Goal: Information Seeking & Learning: Learn about a topic

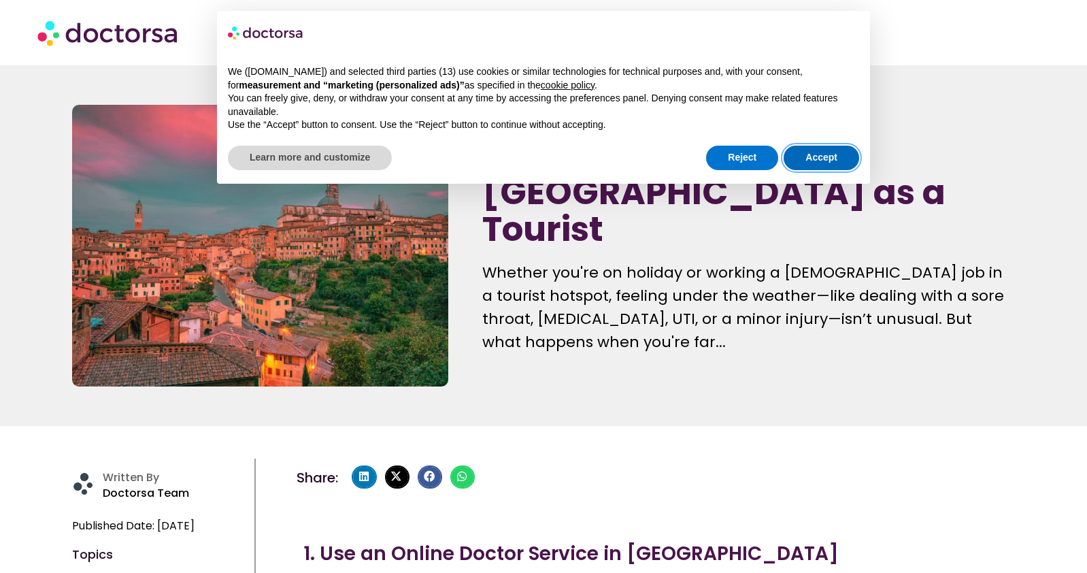
click at [825, 158] on button "Accept" at bounding box center [821, 158] width 75 height 24
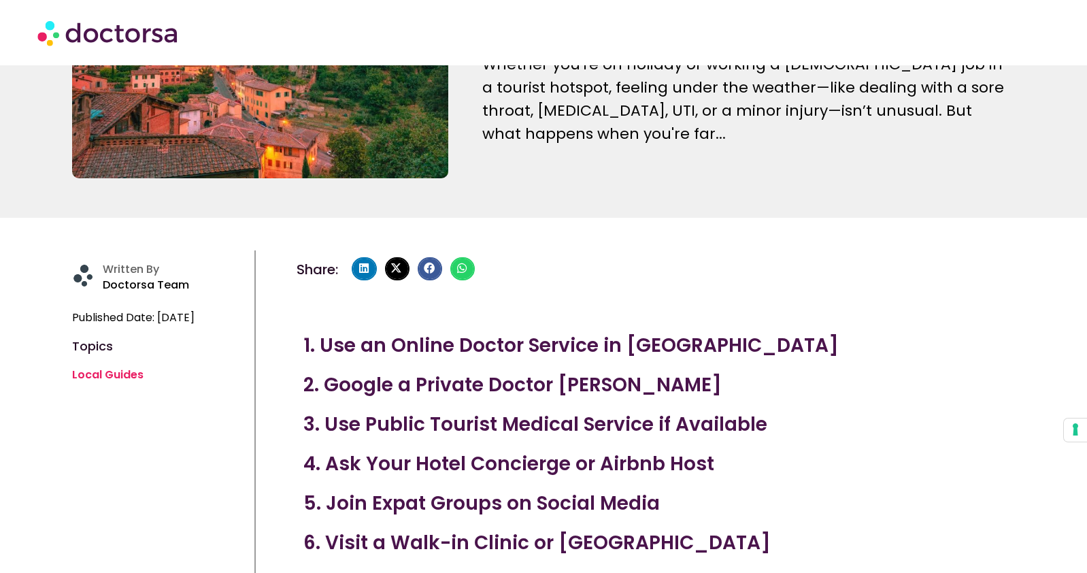
scroll to position [320, 0]
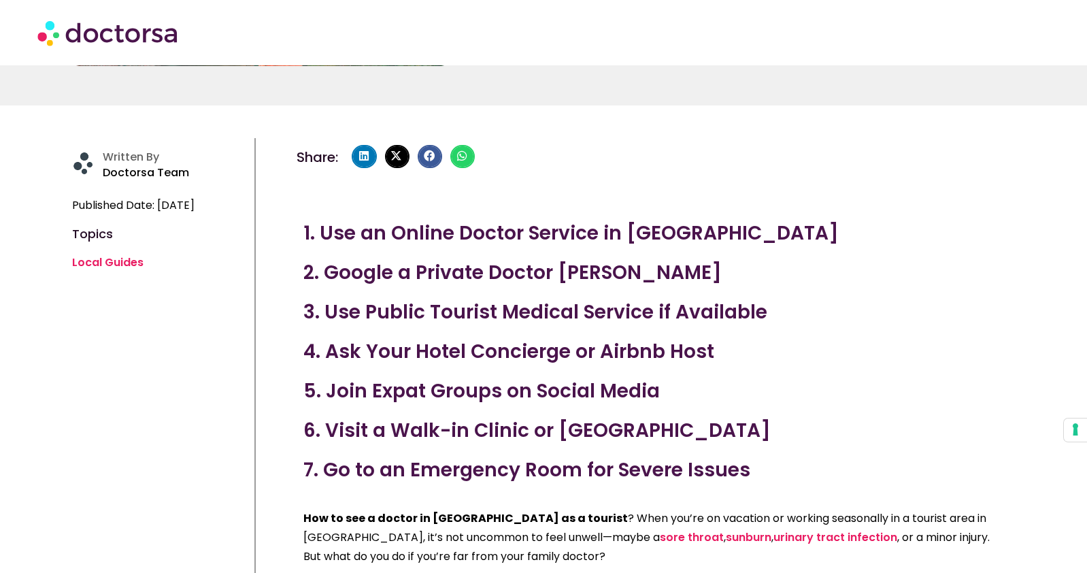
click at [545, 229] on h3 "1. Use an Online Doctor Service in Italy" at bounding box center [655, 233] width 705 height 29
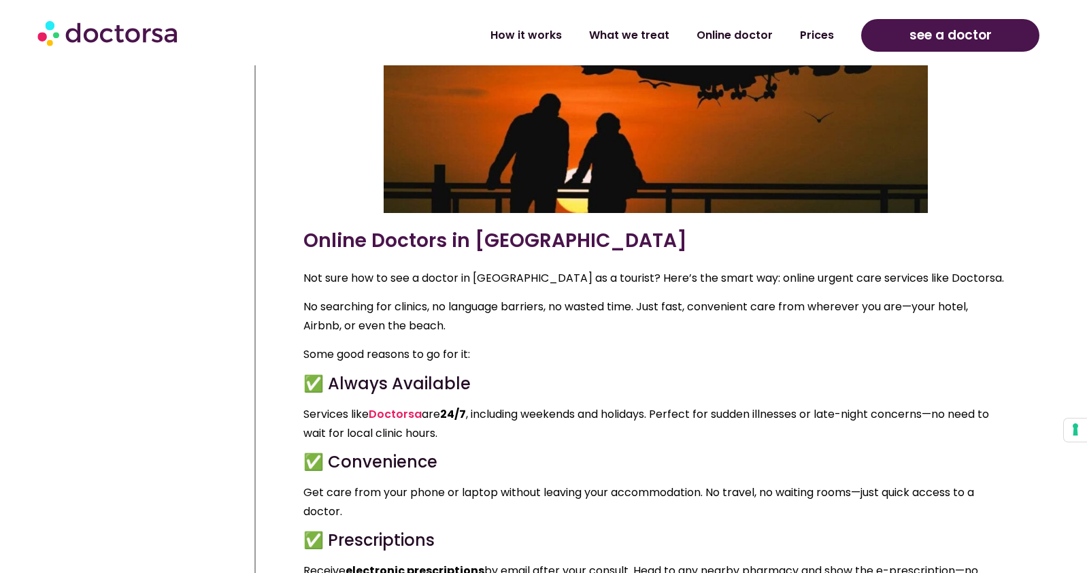
scroll to position [1407, 0]
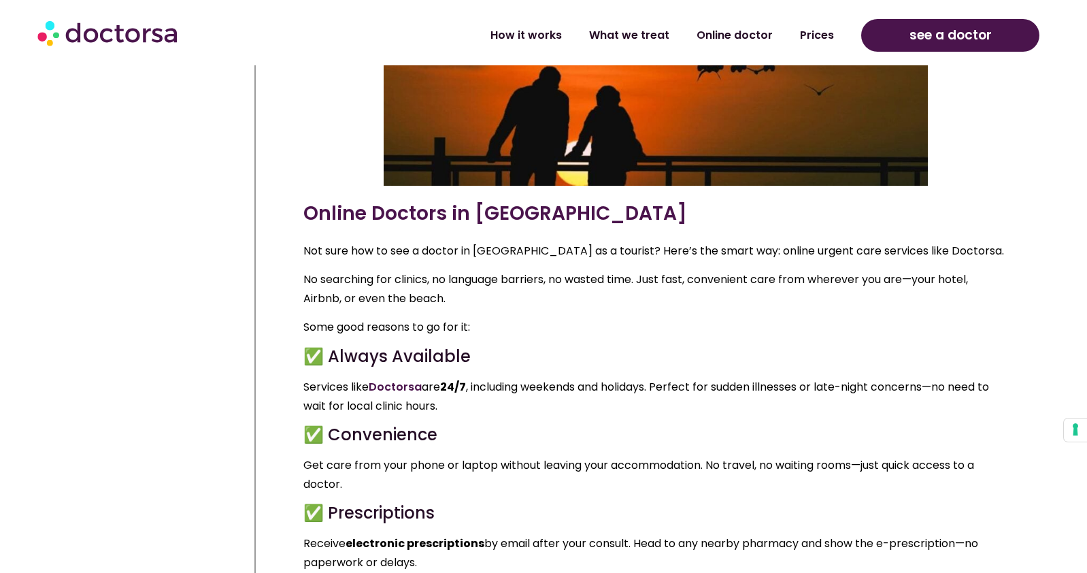
click at [386, 386] on link "Doctorsa" at bounding box center [395, 387] width 53 height 16
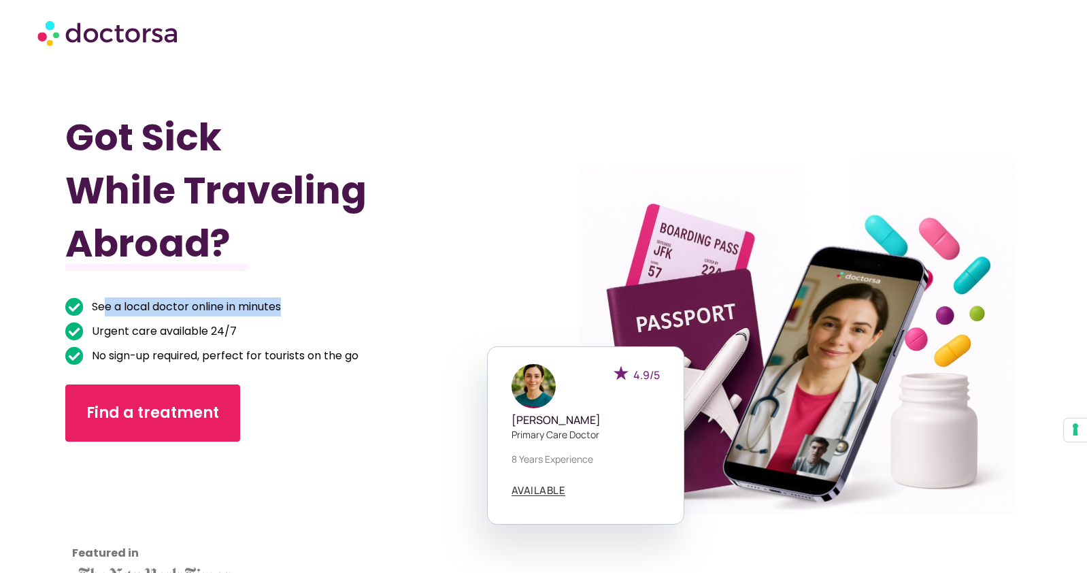
drag, startPoint x: 105, startPoint y: 305, endPoint x: 248, endPoint y: 318, distance: 144.1
click at [248, 318] on ul "See a local doctor online in minutes Urgent care available 24/7 No sign-up requ…" at bounding box center [268, 331] width 407 height 68
click at [248, 318] on li "See a local doctor online in minutes" at bounding box center [268, 308] width 407 height 22
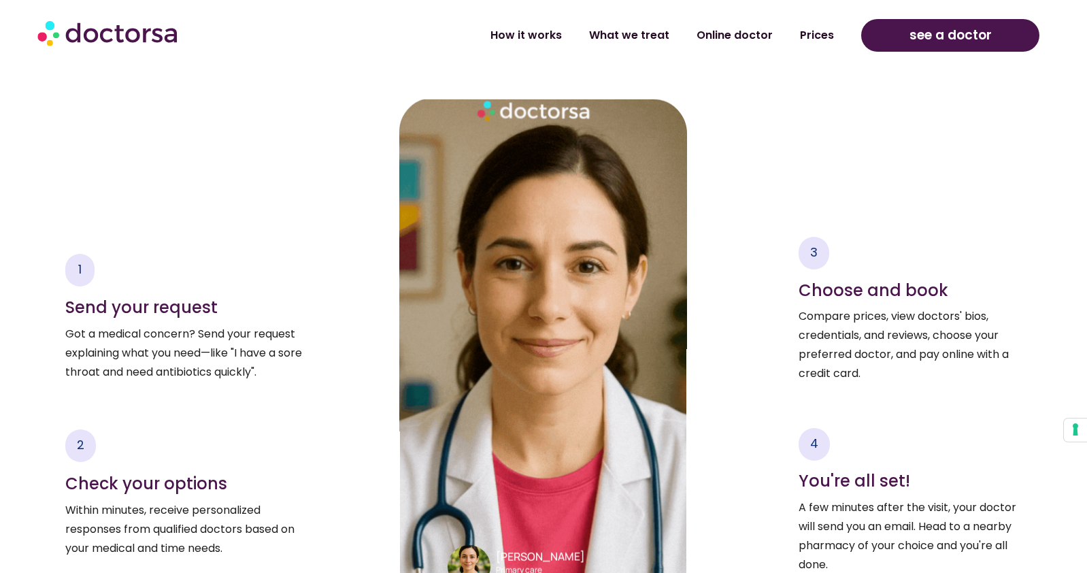
scroll to position [2195, 0]
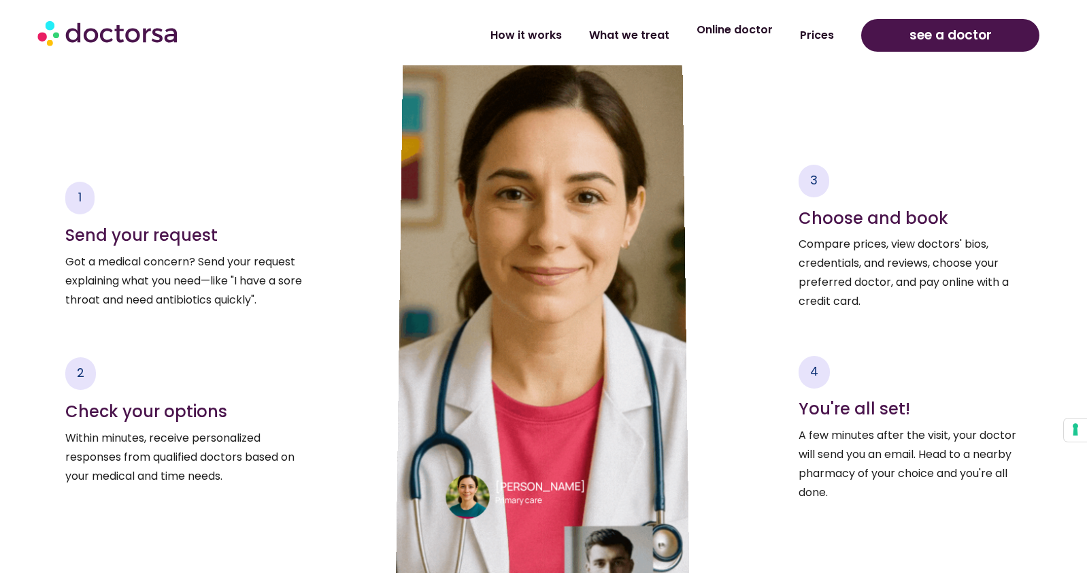
click at [762, 35] on link "Online doctor" at bounding box center [734, 29] width 103 height 31
